Goal: Information Seeking & Learning: Learn about a topic

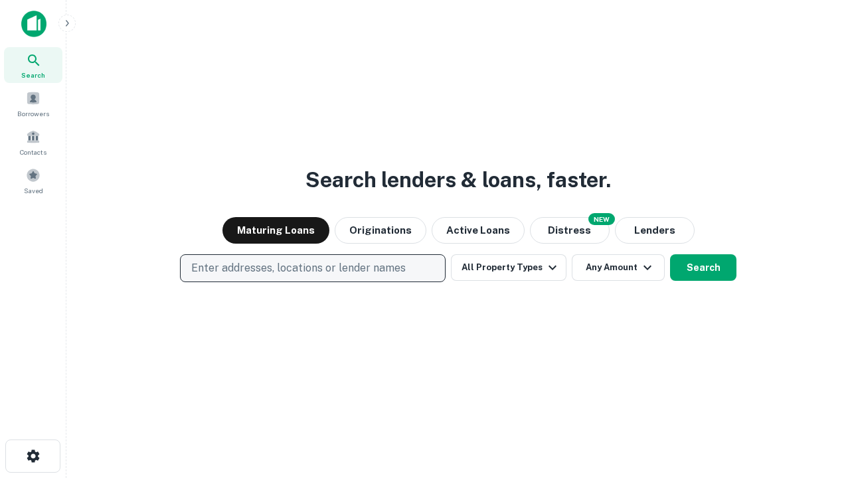
click at [312, 268] on p "Enter addresses, locations or lender names" at bounding box center [298, 268] width 214 height 16
type input "**********"
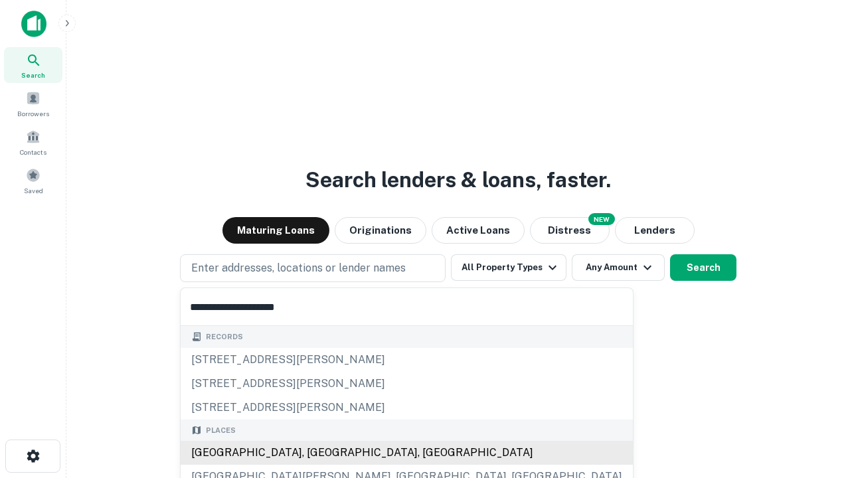
click at [317, 453] on div "[GEOGRAPHIC_DATA], [GEOGRAPHIC_DATA], [GEOGRAPHIC_DATA]" at bounding box center [407, 453] width 452 height 24
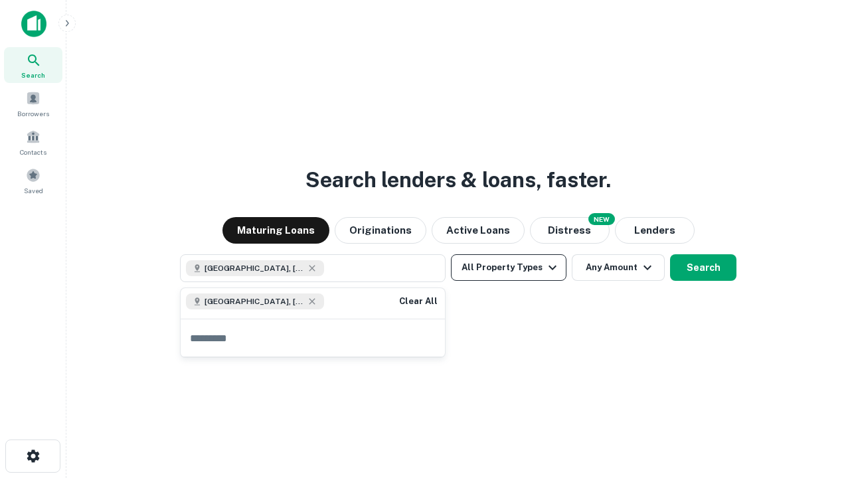
click at [508, 267] on button "All Property Types" at bounding box center [508, 267] width 115 height 27
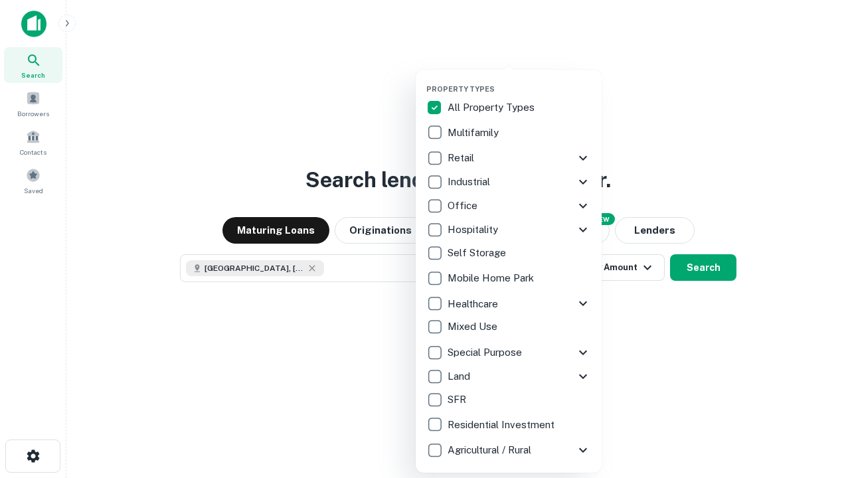
click at [519, 80] on button "button" at bounding box center [519, 80] width 186 height 1
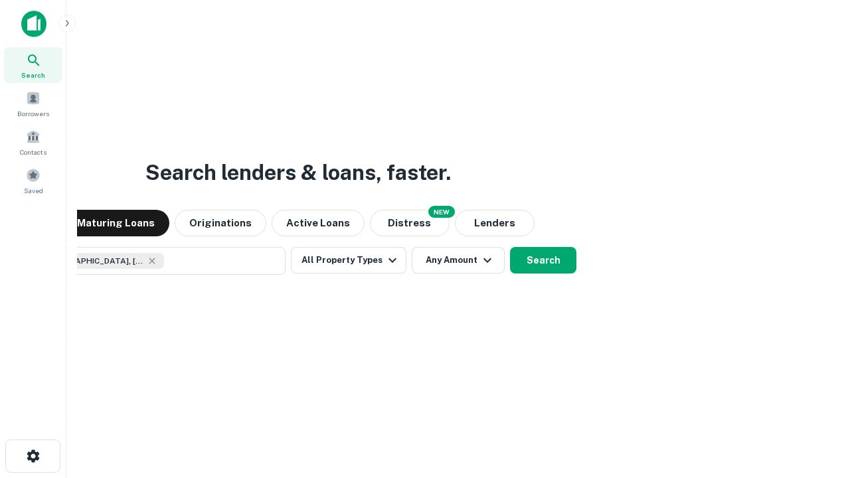
scroll to position [21, 0]
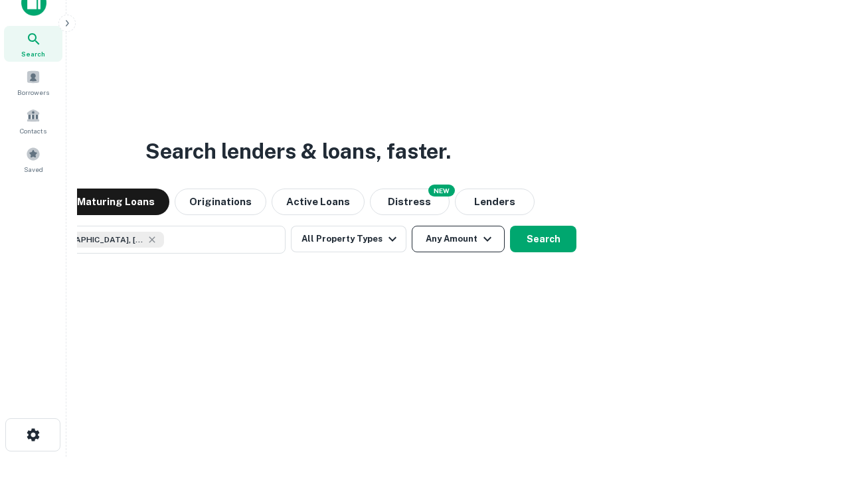
click at [412, 226] on button "Any Amount" at bounding box center [458, 239] width 93 height 27
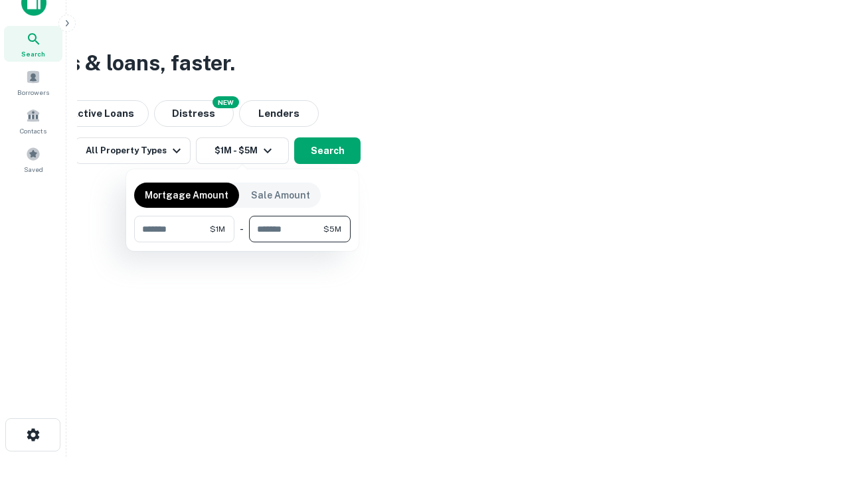
type input "*******"
click at [242, 242] on button "button" at bounding box center [242, 242] width 216 height 1
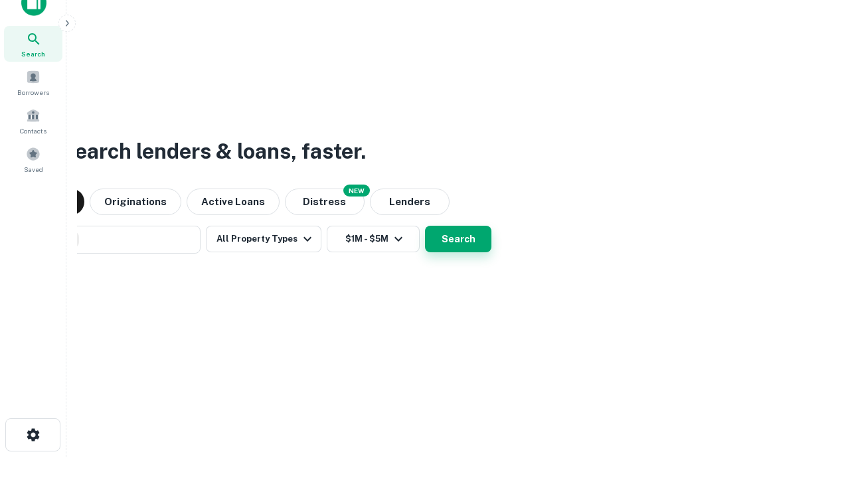
click at [425, 226] on button "Search" at bounding box center [458, 239] width 66 height 27
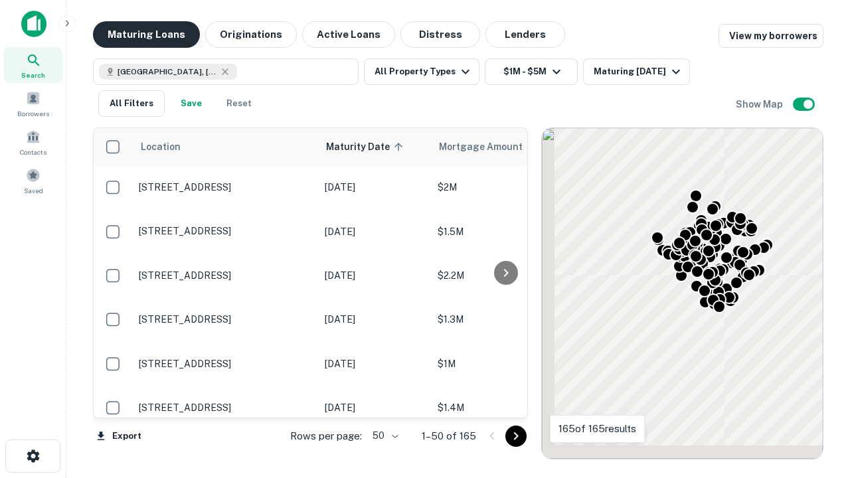
click at [146, 35] on button "Maturing Loans" at bounding box center [146, 34] width 107 height 27
